Goal: Transaction & Acquisition: Subscribe to service/newsletter

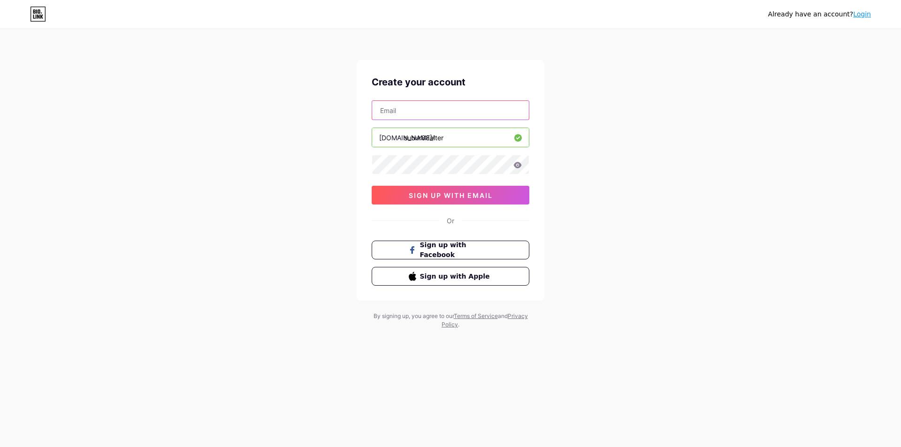
click at [424, 110] on input "text" at bounding box center [450, 110] width 157 height 19
type input "[EMAIL_ADDRESS][DOMAIN_NAME]"
click at [179, 191] on div "Already have an account? Login Create your account [EMAIL_ADDRESS][DOMAIN_NAME]…" at bounding box center [450, 179] width 901 height 359
click at [662, 122] on div "Already have an account? Login Create your account [EMAIL_ADDRESS][DOMAIN_NAME]…" at bounding box center [450, 179] width 901 height 359
click at [415, 199] on button "sign up with email" at bounding box center [451, 195] width 158 height 19
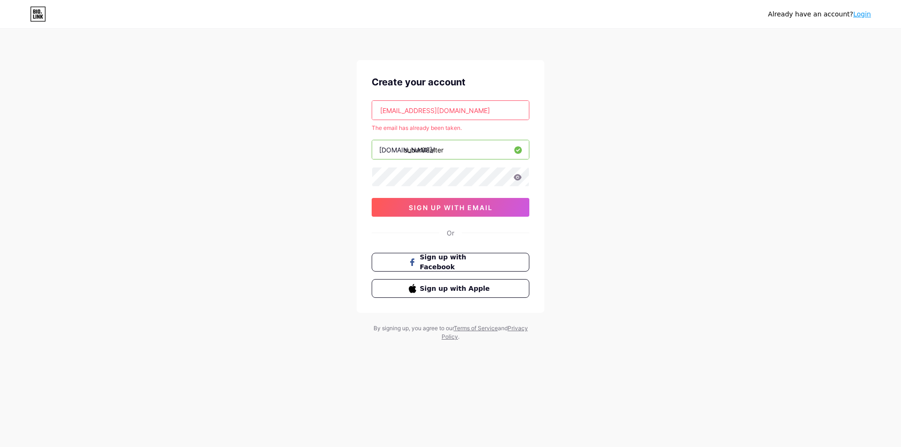
click at [454, 145] on input "subur88alter" at bounding box center [450, 149] width 157 height 19
click at [865, 16] on link "Login" at bounding box center [862, 14] width 18 height 8
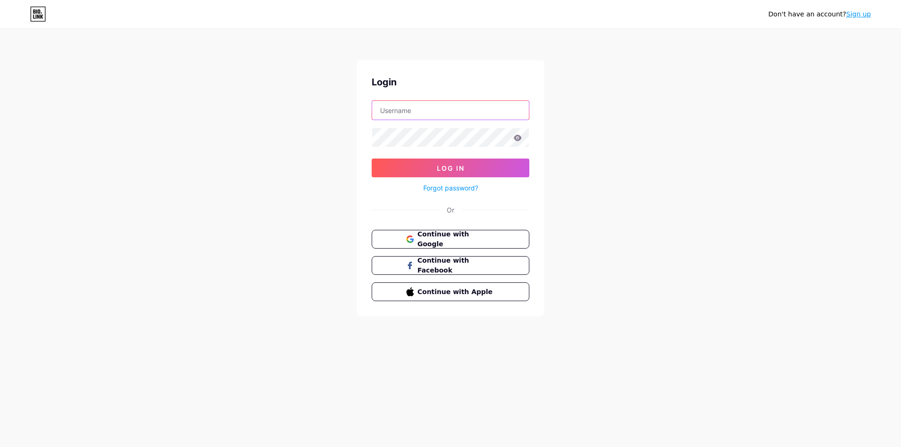
click at [426, 119] on input "text" at bounding box center [450, 110] width 157 height 19
type input "[EMAIL_ADDRESS][DOMAIN_NAME]"
click at [419, 168] on button "Log In" at bounding box center [451, 168] width 158 height 19
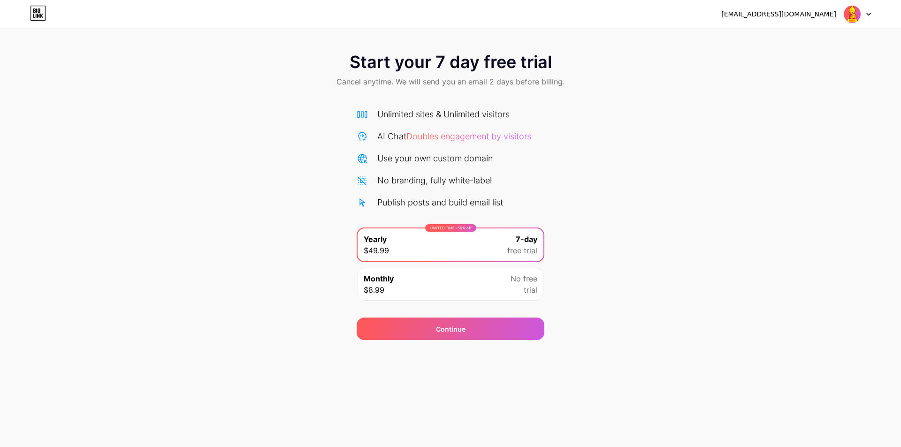
click at [464, 288] on div "Monthly $8.99 No free trial" at bounding box center [451, 284] width 186 height 33
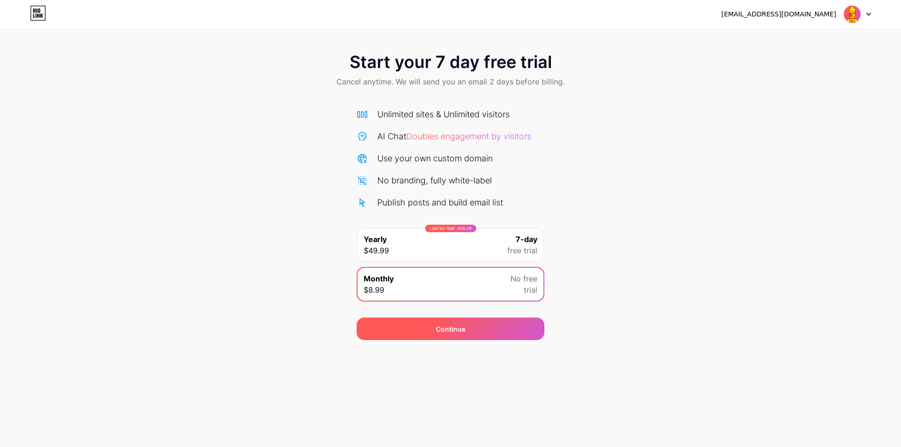
click at [488, 328] on div "Continue" at bounding box center [451, 329] width 188 height 23
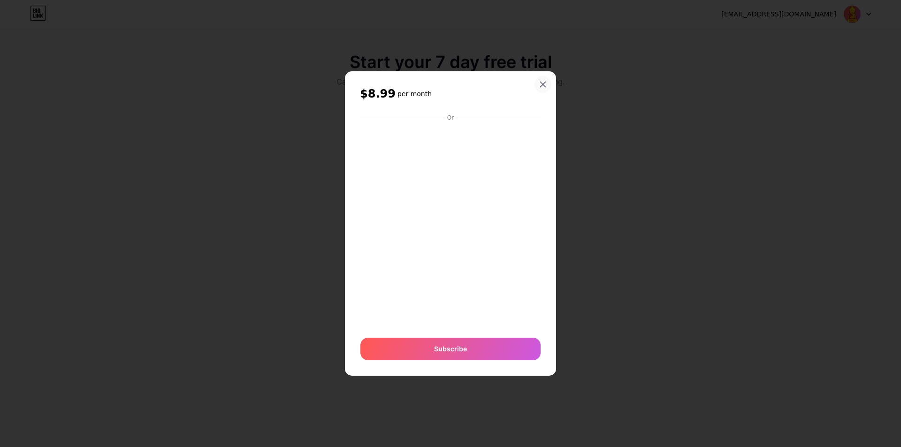
click at [543, 76] on div at bounding box center [542, 84] width 17 height 17
